Goal: Navigation & Orientation: Find specific page/section

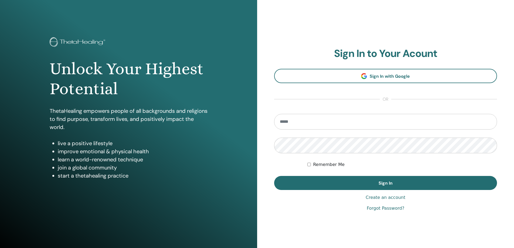
click at [298, 123] on input "email" at bounding box center [385, 122] width 223 height 16
type input "**********"
click at [251, 137] on div "**********" at bounding box center [257, 129] width 514 height 259
click at [250, 148] on div "**********" at bounding box center [257, 129] width 514 height 259
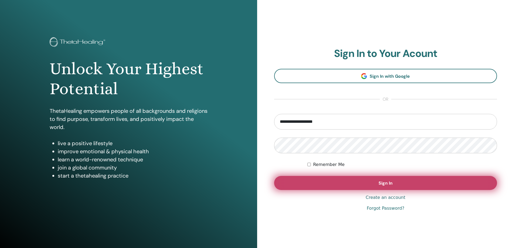
click at [315, 181] on button "Sign In" at bounding box center [385, 183] width 223 height 14
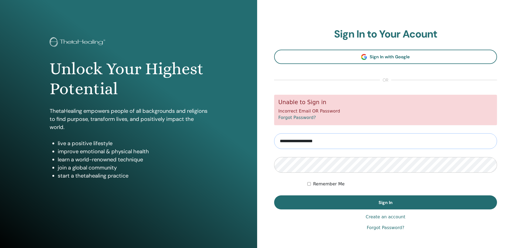
drag, startPoint x: 337, startPoint y: 142, endPoint x: 256, endPoint y: 147, distance: 81.3
click at [256, 147] on div "Unlock Your Highest Potential ThetaHealing empowers people of all backgrounds a…" at bounding box center [257, 129] width 514 height 259
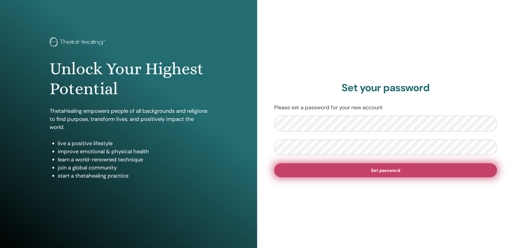
click at [339, 171] on button "Set password" at bounding box center [385, 170] width 223 height 14
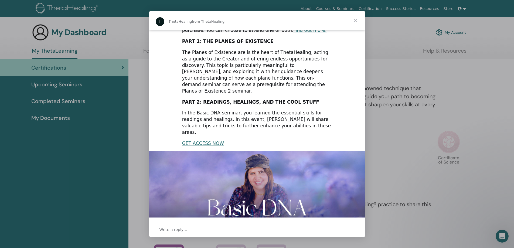
scroll to position [72, 0]
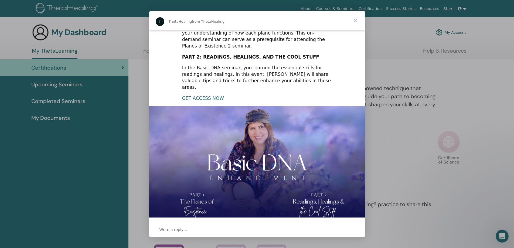
click at [202, 95] on link "GET ACCESS NOW" at bounding box center [203, 97] width 42 height 5
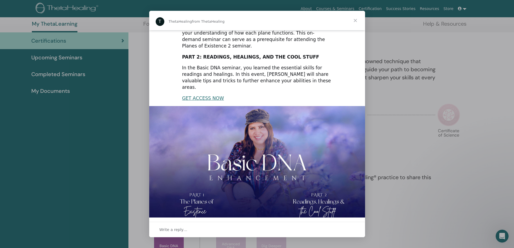
click at [383, 146] on div "Intercom messenger" at bounding box center [257, 124] width 514 height 248
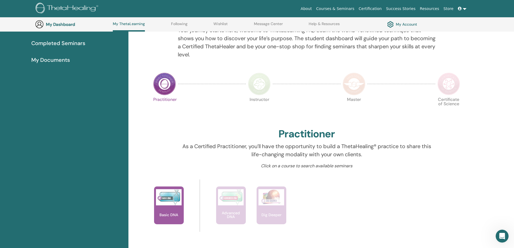
scroll to position [41, 0]
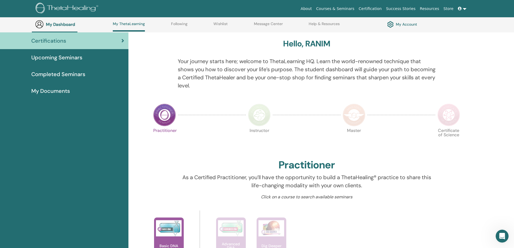
click at [59, 53] on link "Upcoming Seminars" at bounding box center [64, 57] width 128 height 17
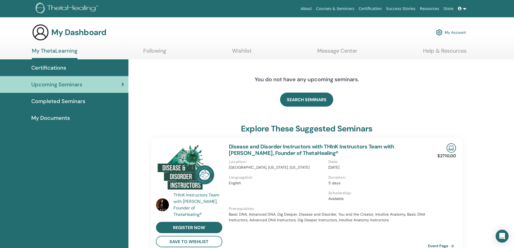
click at [73, 103] on span "Completed Seminars" at bounding box center [58, 101] width 54 height 8
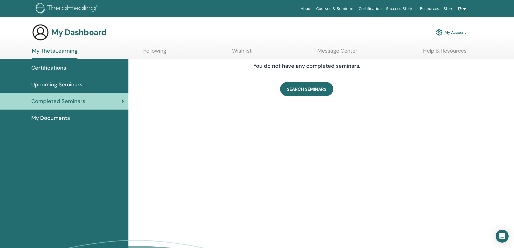
click at [56, 116] on span "My Documents" at bounding box center [50, 118] width 39 height 8
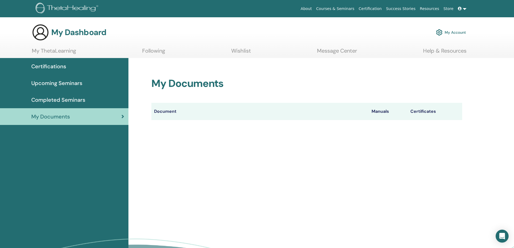
click at [51, 69] on span "Certifications" at bounding box center [48, 66] width 35 height 8
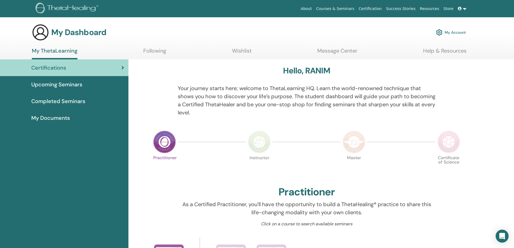
click at [157, 143] on img at bounding box center [164, 141] width 23 height 23
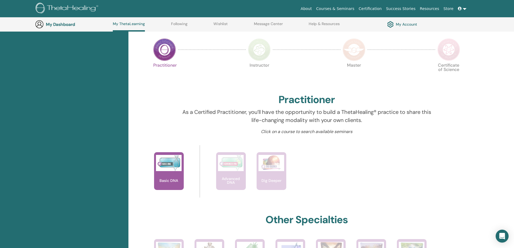
scroll to position [122, 0]
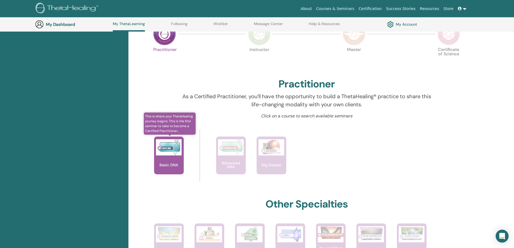
click at [166, 154] on img at bounding box center [169, 147] width 26 height 16
